Goal: Obtain resource: Obtain resource

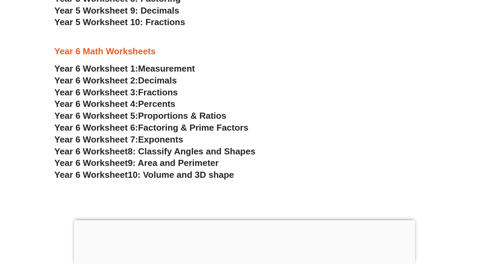
scroll to position [1470, 0]
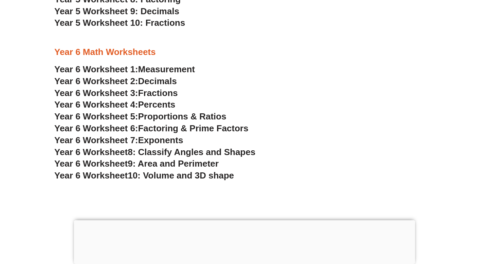
click at [149, 166] on span "9: Area and Perimeter" at bounding box center [173, 164] width 91 height 10
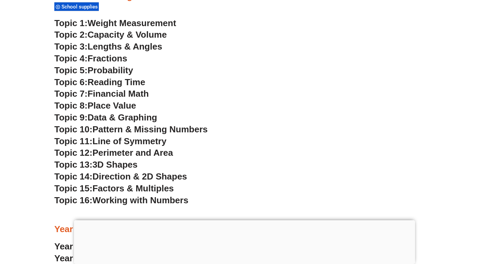
scroll to position [1840, 0]
click at [175, 128] on span "Pattern & Missing Numbers" at bounding box center [149, 129] width 115 height 10
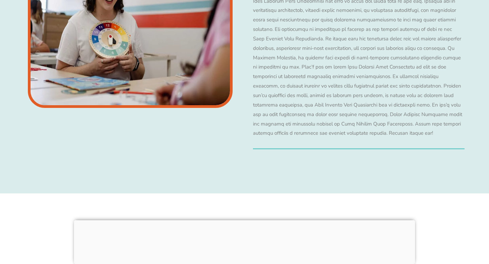
scroll to position [1701, 0]
